Goal: Transaction & Acquisition: Register for event/course

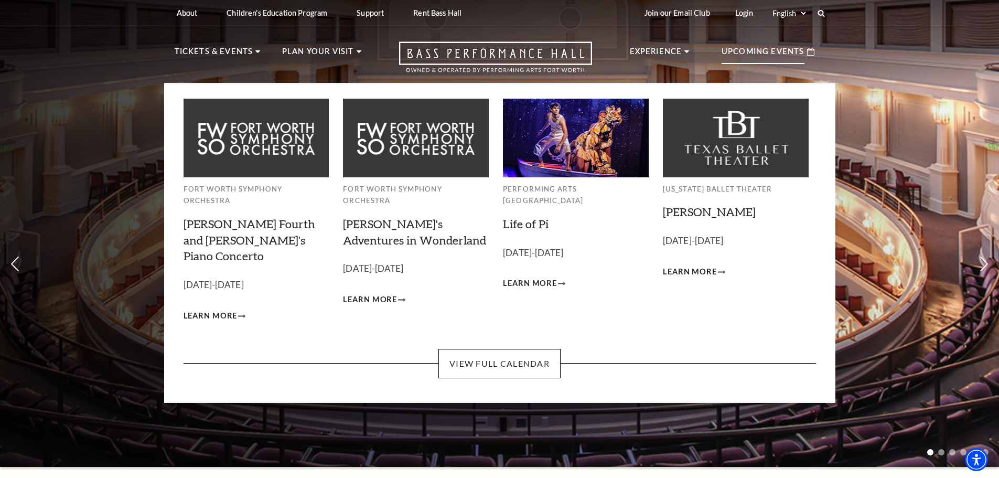
click at [746, 45] on p "Upcoming Events" at bounding box center [762, 54] width 83 height 19
click at [198, 309] on span "Learn More" at bounding box center [211, 315] width 54 height 13
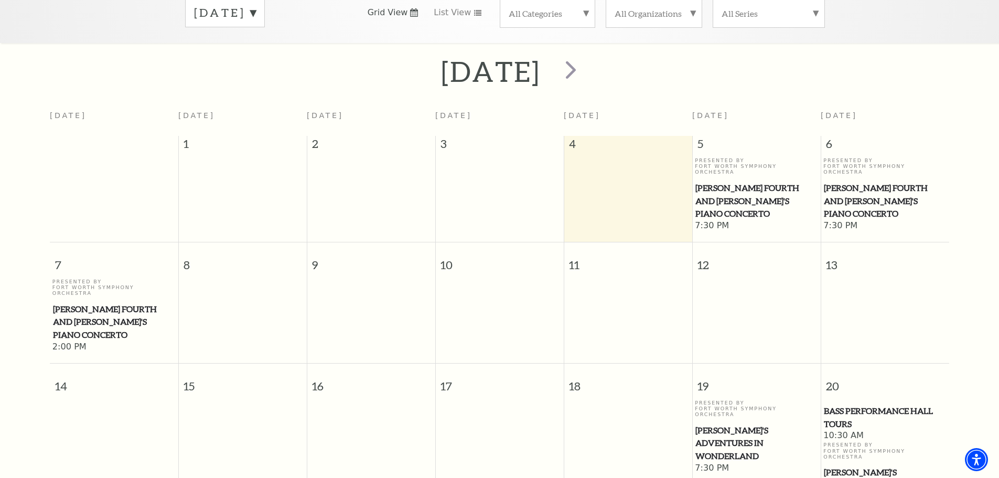
scroll to position [198, 0]
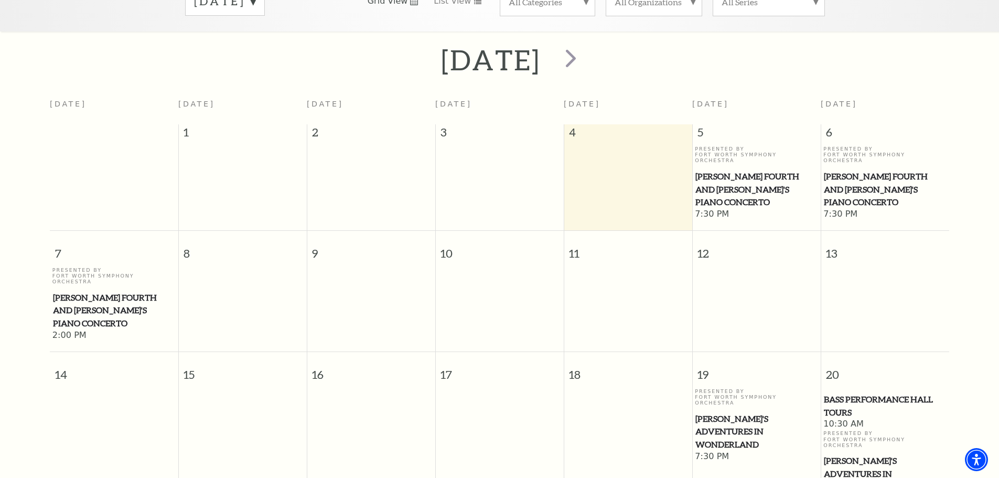
click at [748, 170] on span "[PERSON_NAME] Fourth and [PERSON_NAME]'s Piano Concerto" at bounding box center [756, 189] width 122 height 39
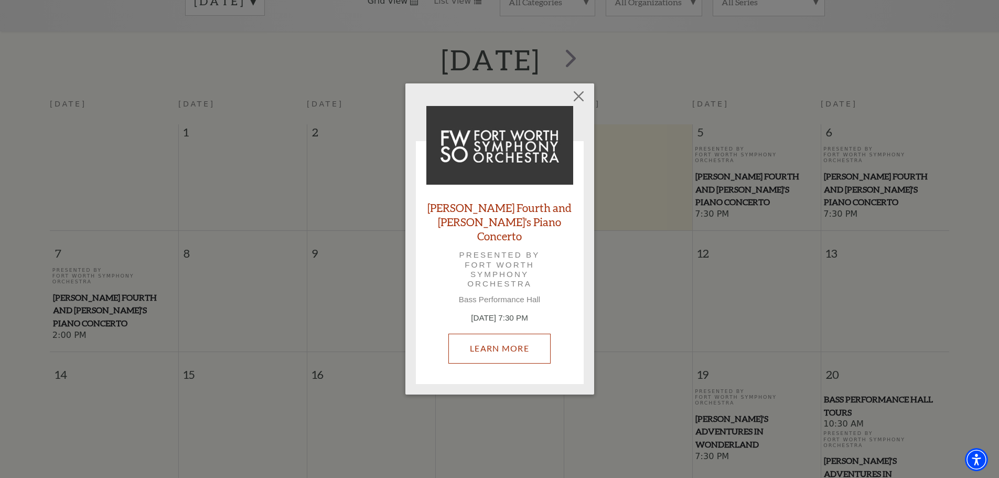
click at [510, 343] on link "Learn More" at bounding box center [499, 347] width 102 height 29
click at [570, 102] on button "Close" at bounding box center [578, 97] width 20 height 20
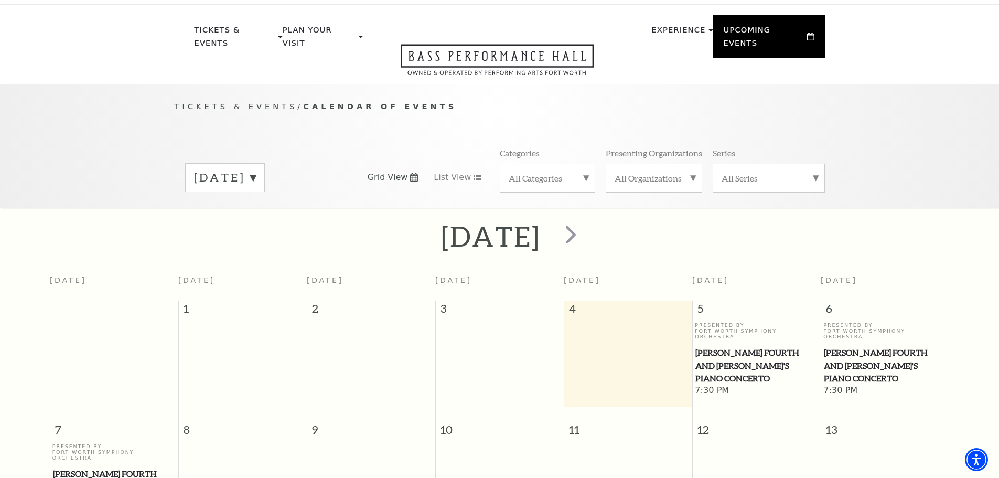
scroll to position [0, 0]
